Goal: Find specific page/section: Find specific page/section

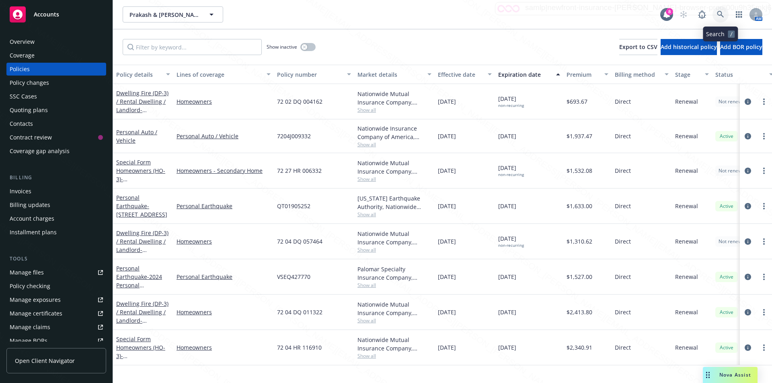
click at [717, 14] on icon at bounding box center [720, 14] width 7 height 7
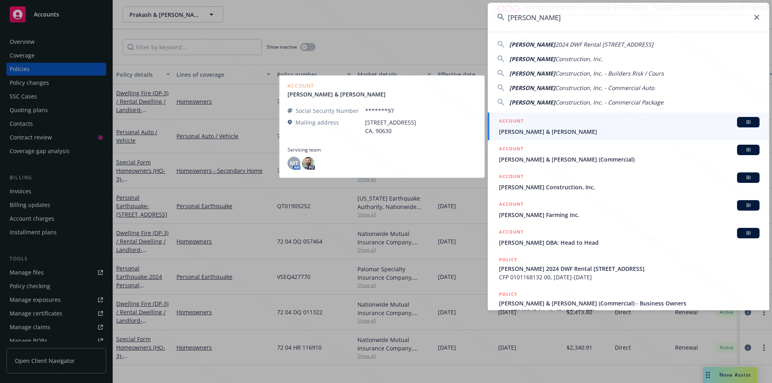
type input "[PERSON_NAME]"
click at [596, 130] on span "[PERSON_NAME] & [PERSON_NAME]" at bounding box center [629, 131] width 260 height 8
